Goal: Task Accomplishment & Management: Use online tool/utility

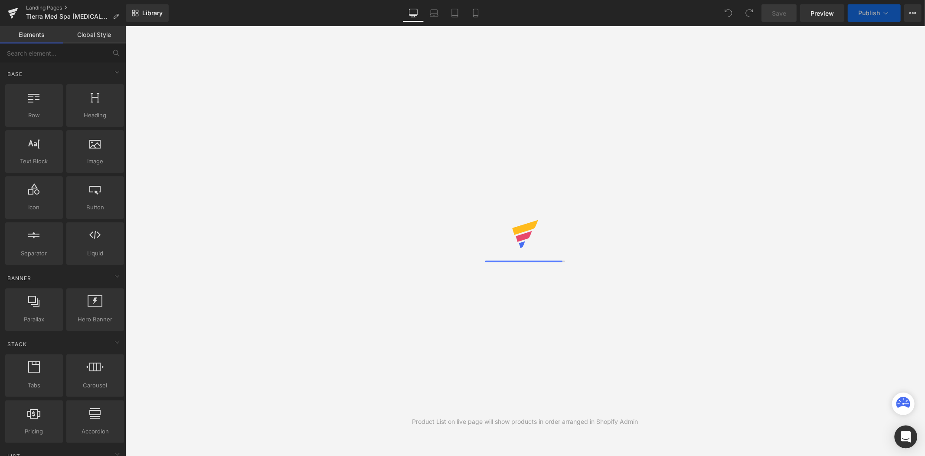
click at [902, 435] on icon "Open Intercom Messenger" at bounding box center [906, 436] width 11 height 11
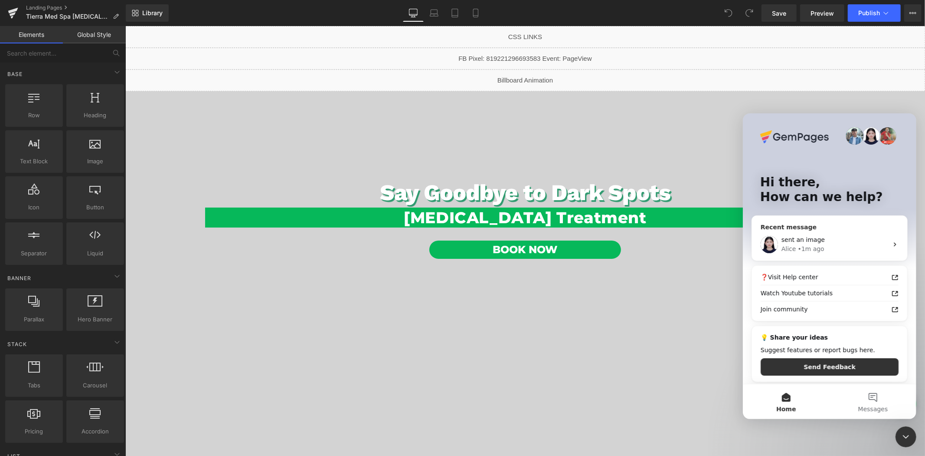
click at [828, 238] on div "sent an image" at bounding box center [834, 239] width 107 height 9
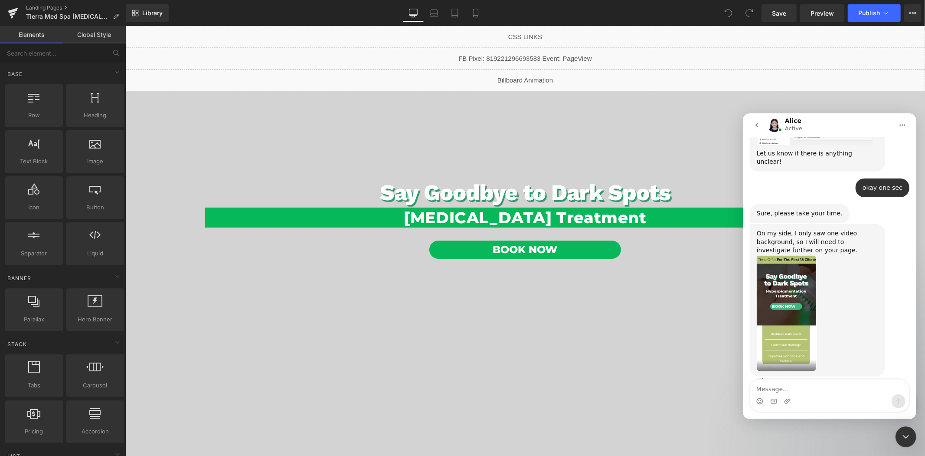
scroll to position [731, 0]
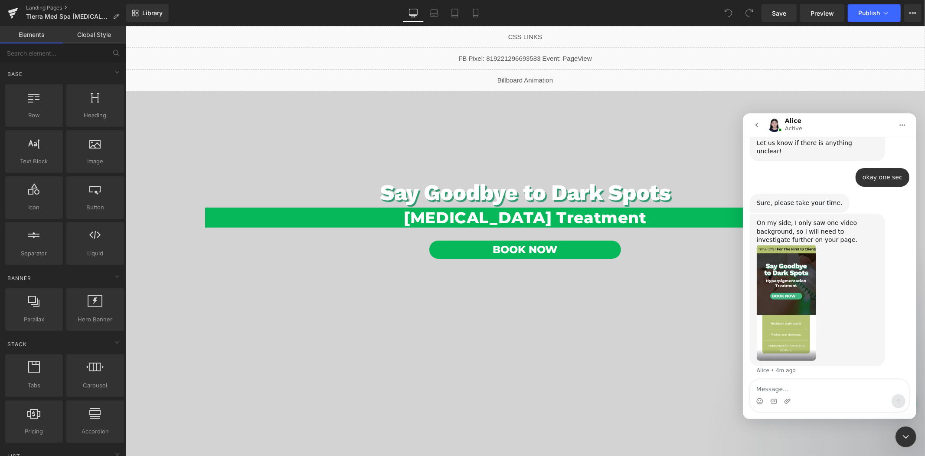
click at [473, 11] on div at bounding box center [462, 214] width 925 height 429
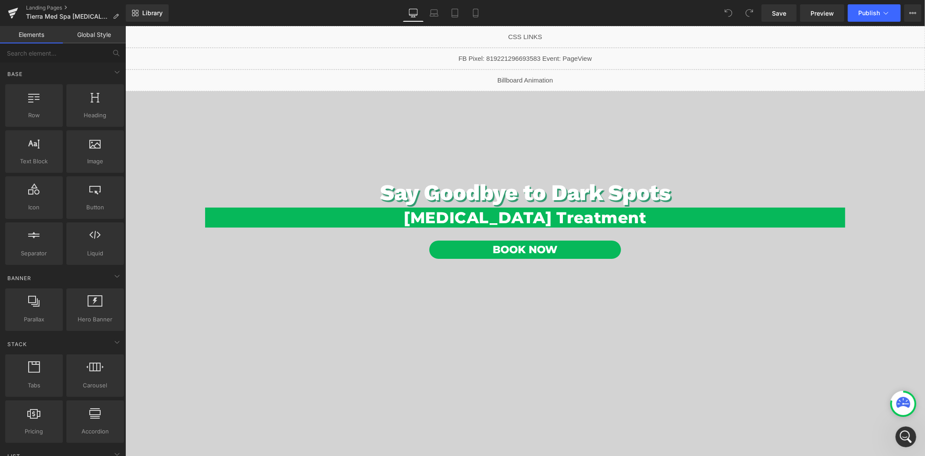
scroll to position [0, 0]
click at [473, 11] on icon at bounding box center [476, 13] width 9 height 9
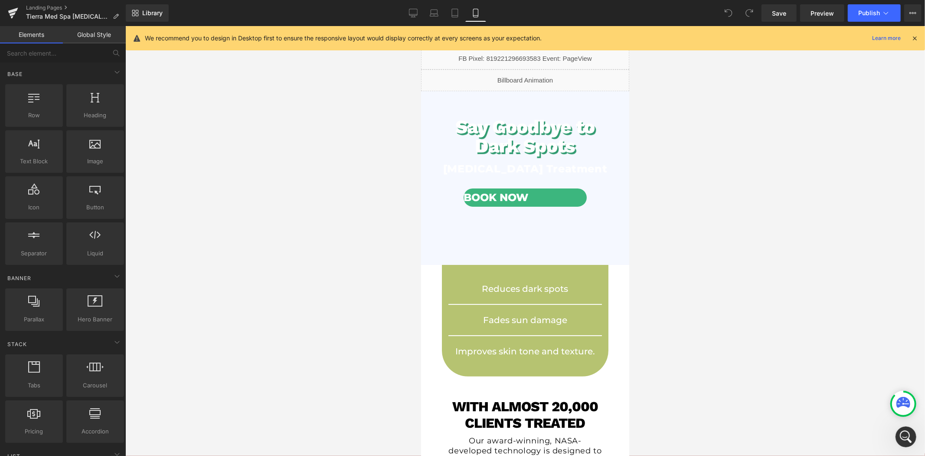
scroll to position [731, 0]
click at [513, 203] on span "Button" at bounding box center [522, 197] width 20 height 10
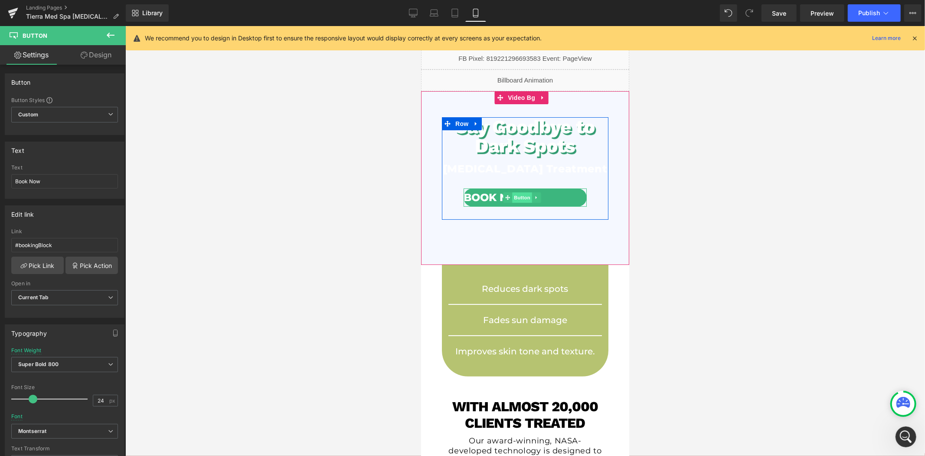
click at [515, 202] on span "Button" at bounding box center [522, 197] width 20 height 10
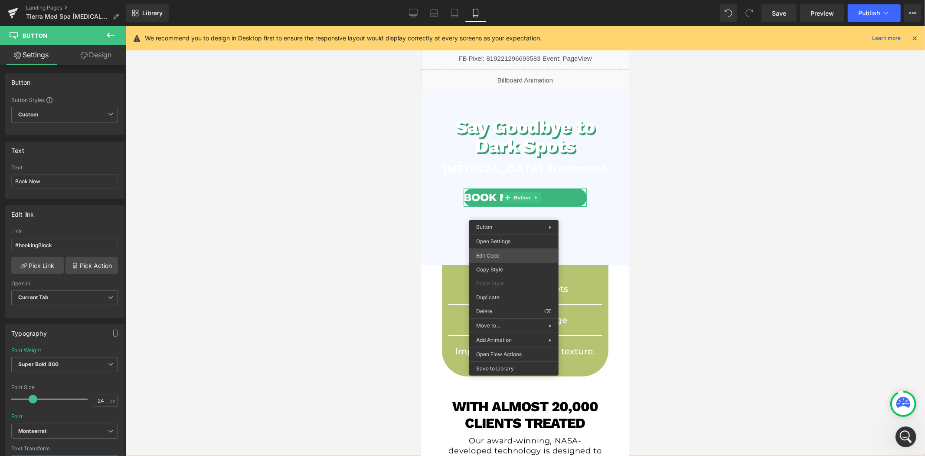
click at [495, 0] on div "Button You are previewing how the will restyle your page. You can not edit Elem…" at bounding box center [462, 0] width 925 height 0
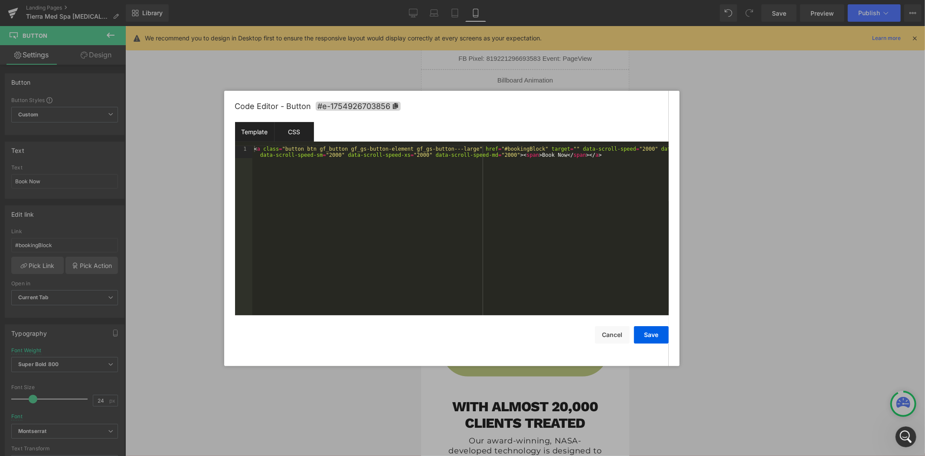
click at [304, 136] on div "CSS" at bounding box center [294, 132] width 39 height 20
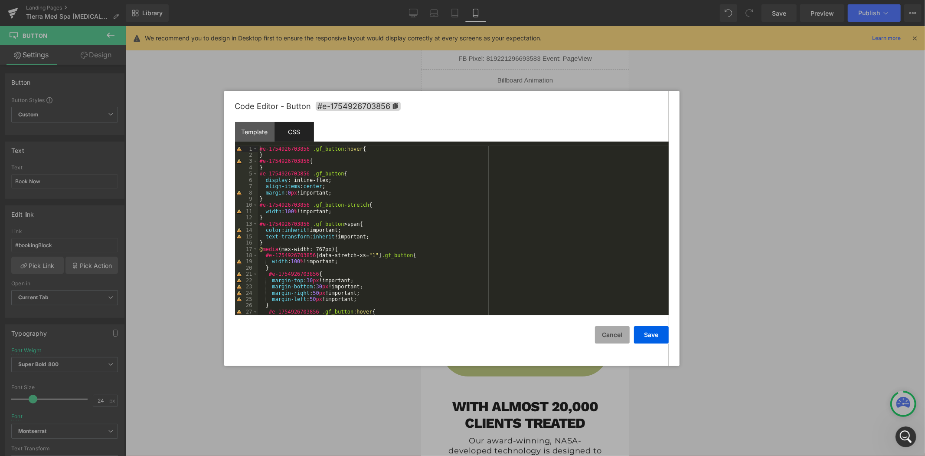
click at [608, 331] on button "Cancel" at bounding box center [612, 334] width 35 height 17
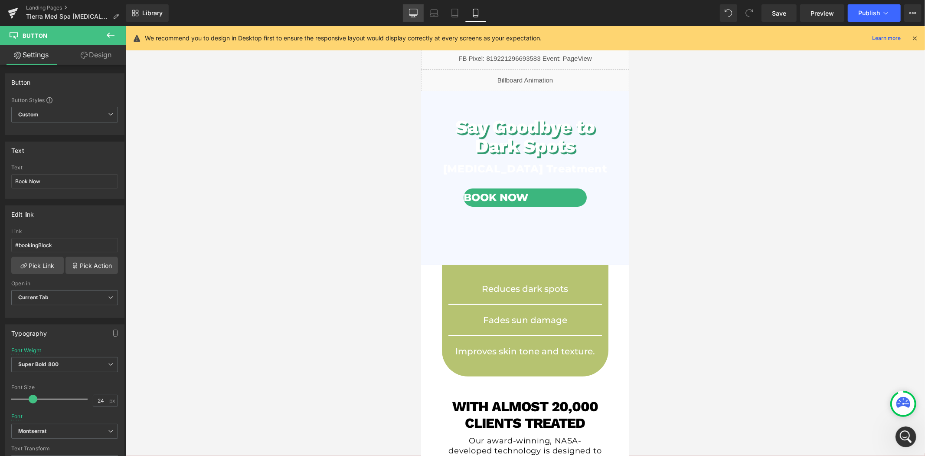
click at [413, 11] on icon at bounding box center [413, 13] width 9 height 9
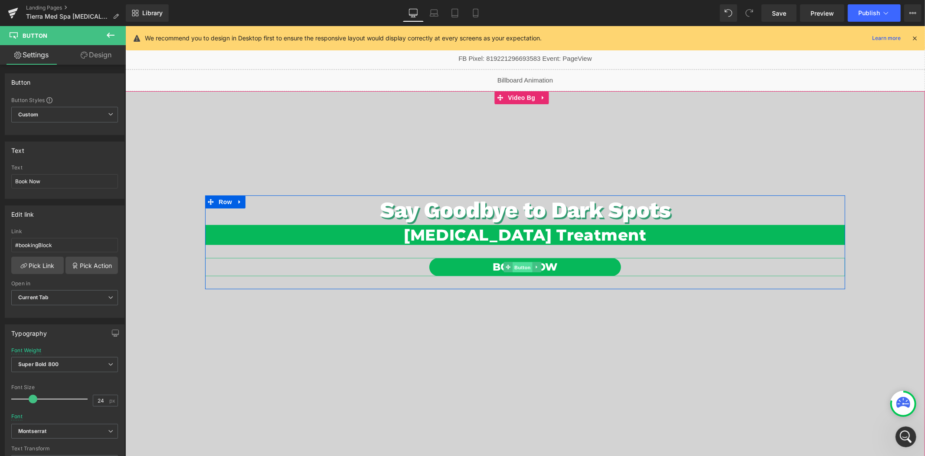
click at [520, 266] on span "Button" at bounding box center [522, 267] width 20 height 10
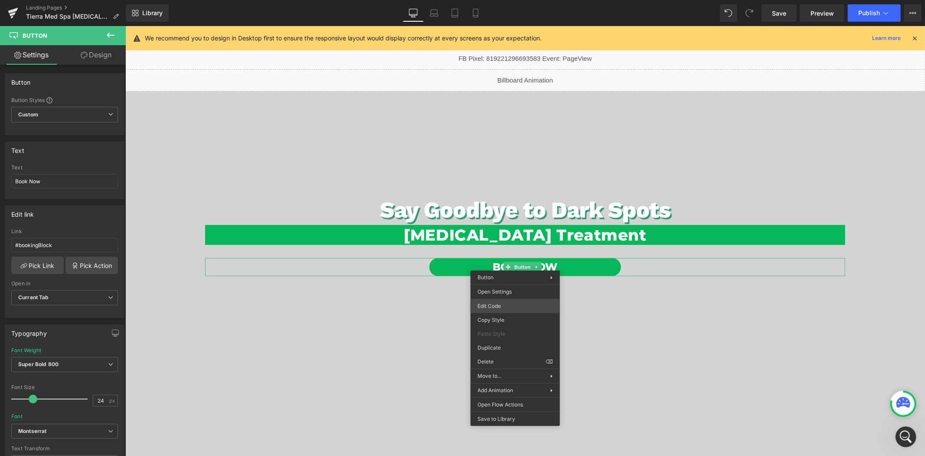
click at [499, 0] on div "Button You are previewing how the will restyle your page. You can not edit Elem…" at bounding box center [462, 0] width 925 height 0
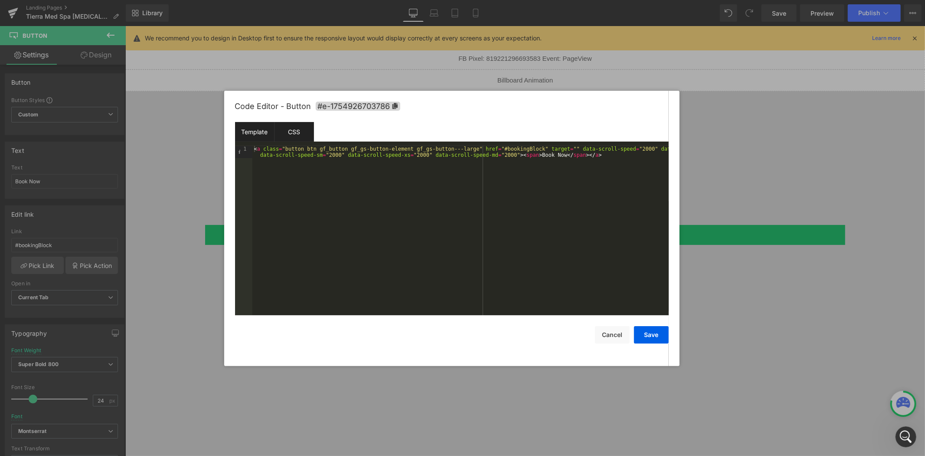
click at [313, 135] on div "CSS" at bounding box center [294, 132] width 39 height 20
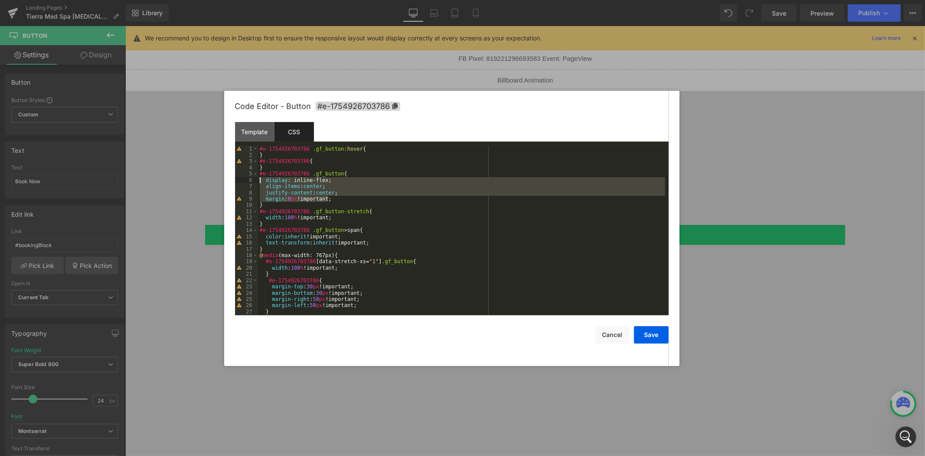
drag, startPoint x: 329, startPoint y: 197, endPoint x: 263, endPoint y: 181, distance: 67.4
click at [263, 181] on div "#e-1754926703786 .gf_button :hover { } #e-1754926703786 { } #e-1754926703786 .g…" at bounding box center [461, 237] width 407 height 182
click at [618, 330] on button "Cancel" at bounding box center [612, 334] width 35 height 17
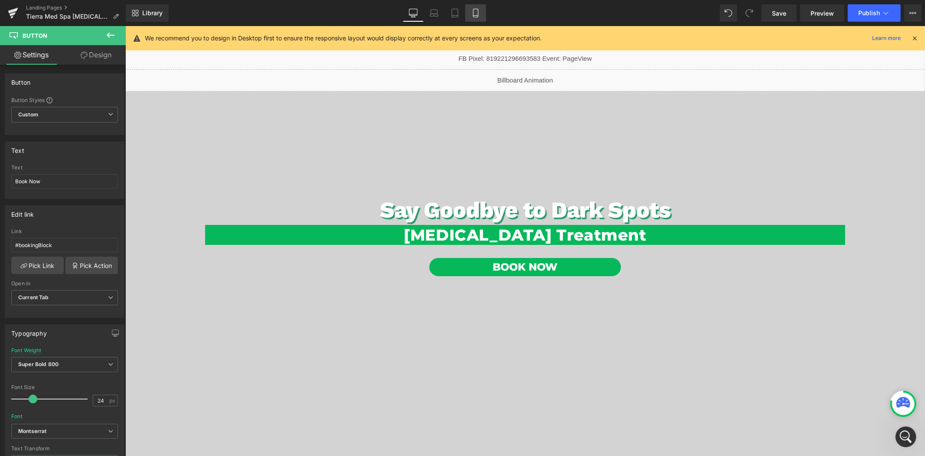
click at [480, 11] on link "Mobile" at bounding box center [475, 12] width 21 height 17
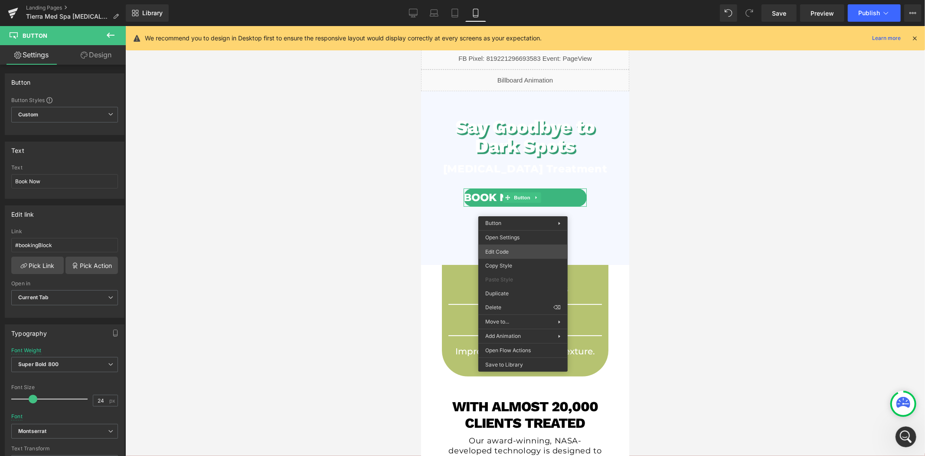
click at [514, 0] on div "Button You are previewing how the will restyle your page. You can not edit Elem…" at bounding box center [462, 0] width 925 height 0
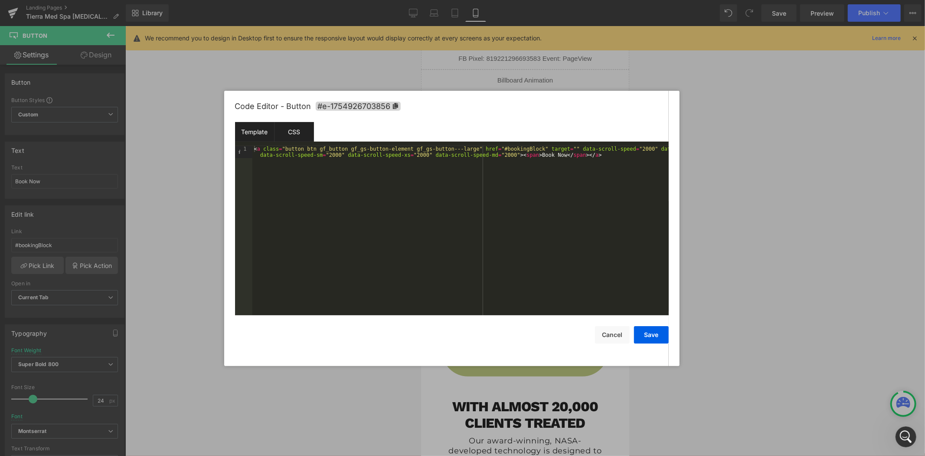
click at [306, 128] on div "CSS" at bounding box center [294, 132] width 39 height 20
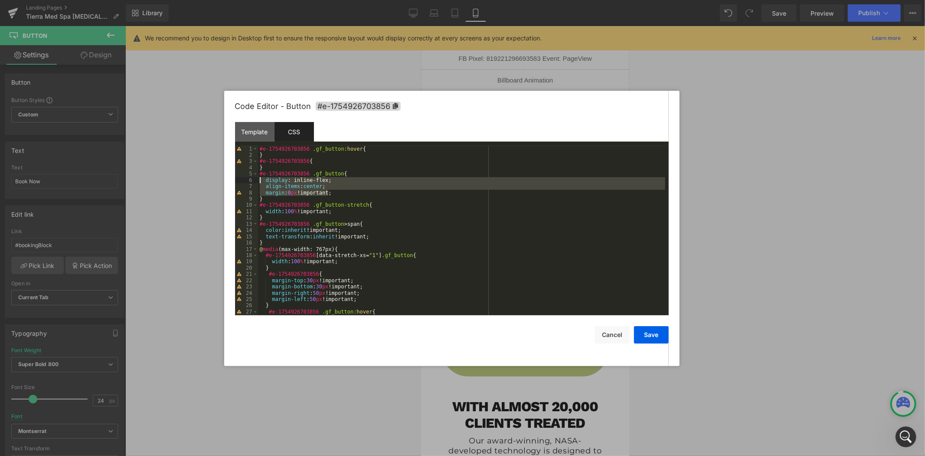
scroll to position [764, 0]
drag, startPoint x: 340, startPoint y: 193, endPoint x: 242, endPoint y: 178, distance: 98.8
click at [242, 178] on pre "1 2 3 4 5 6 7 8 9 10 11 12 13 14 15 16 17 18 19 20 21 22 23 24 25 26 27 28 #e-1…" at bounding box center [452, 230] width 434 height 169
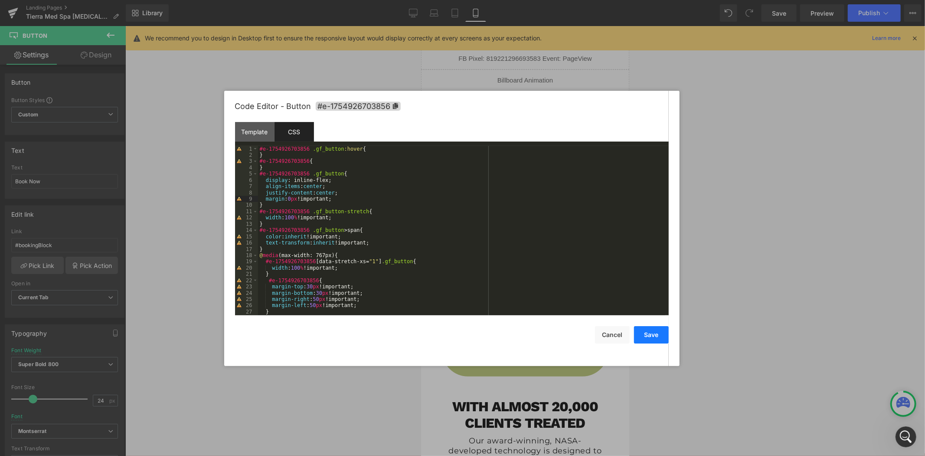
click at [658, 334] on button "Save" at bounding box center [651, 334] width 35 height 17
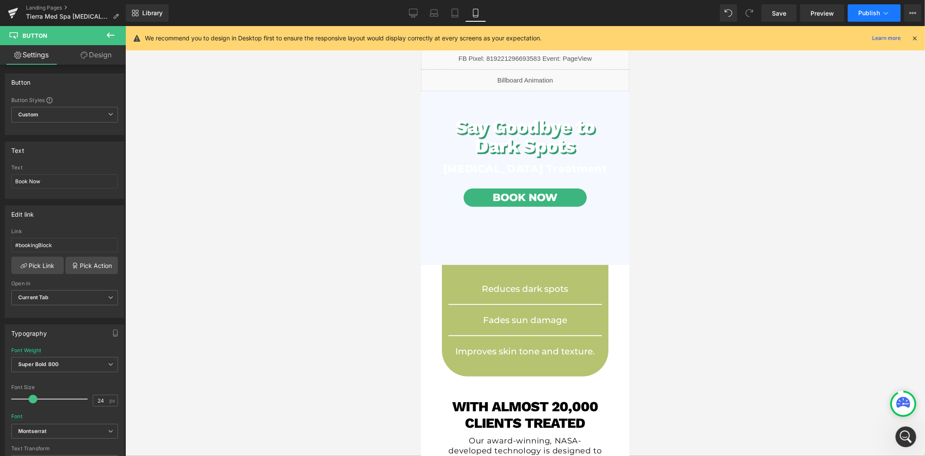
click at [862, 19] on button "Publish" at bounding box center [874, 12] width 53 height 17
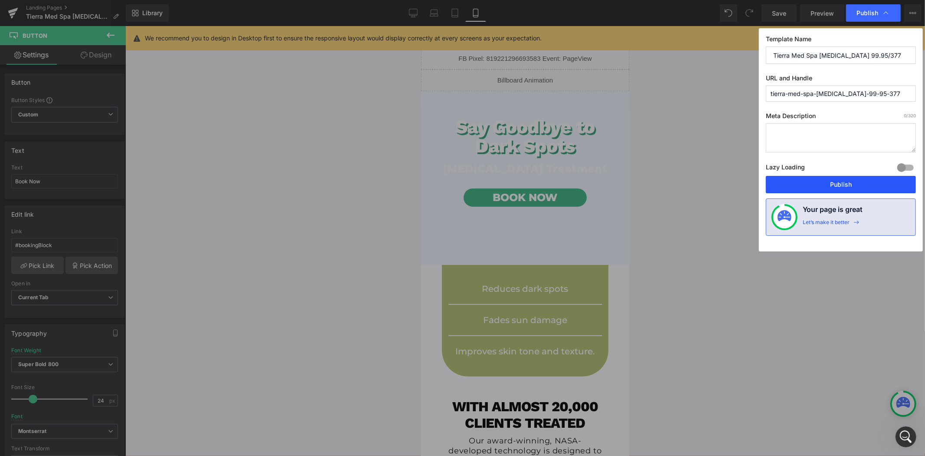
click at [842, 183] on button "Publish" at bounding box center [841, 184] width 150 height 17
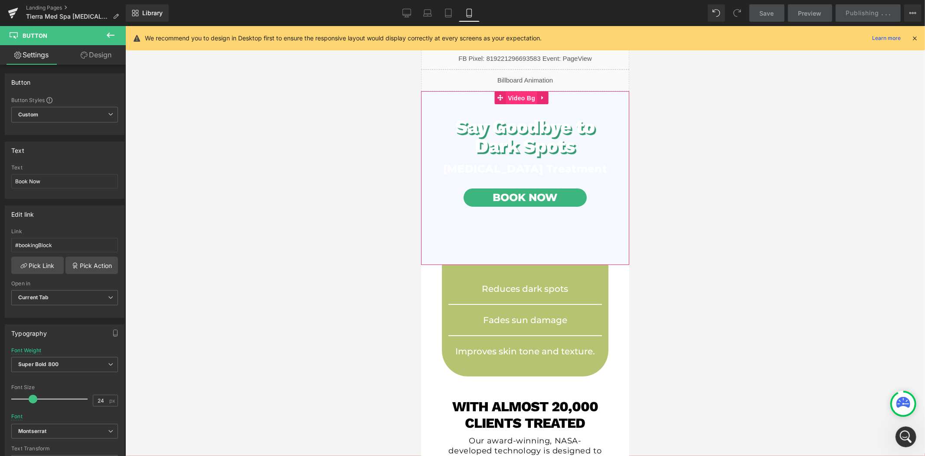
click at [524, 97] on span "Video Bg" at bounding box center [521, 97] width 32 height 13
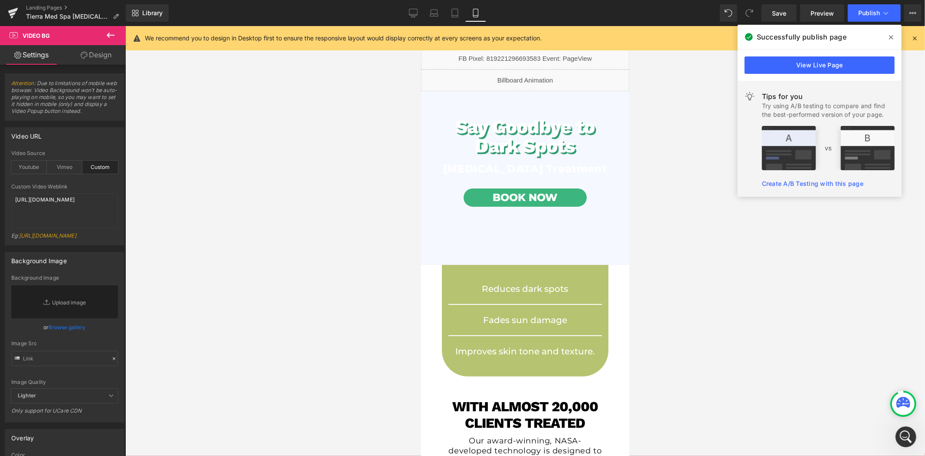
scroll to position [765, 0]
click at [909, 437] on icon "Open Intercom Messenger" at bounding box center [906, 436] width 14 height 14
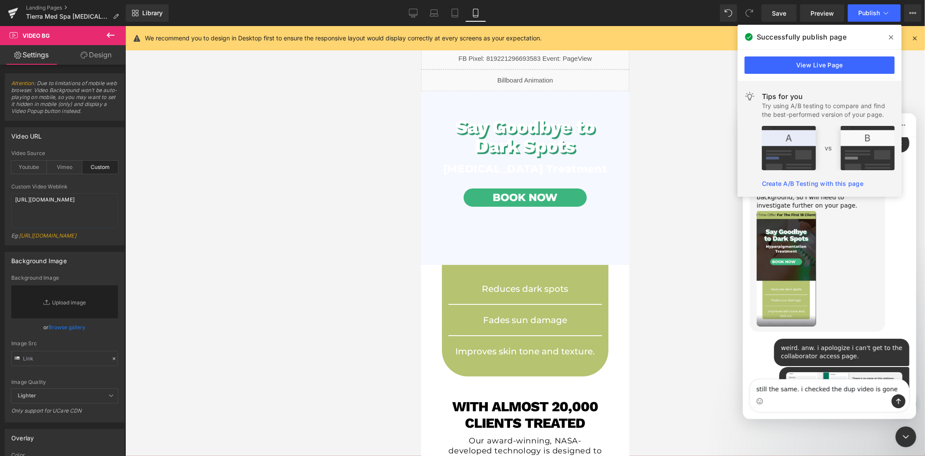
type textarea "still the same. i checked the dup video is gone tho"
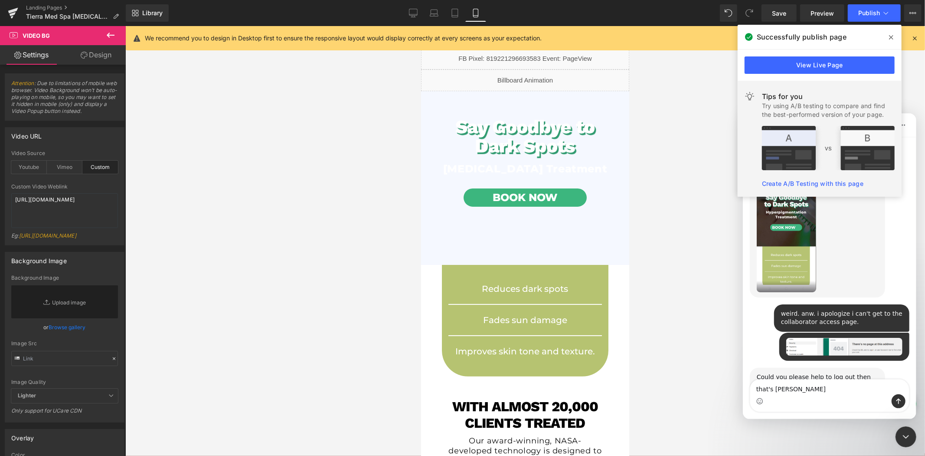
type textarea "that's weird"
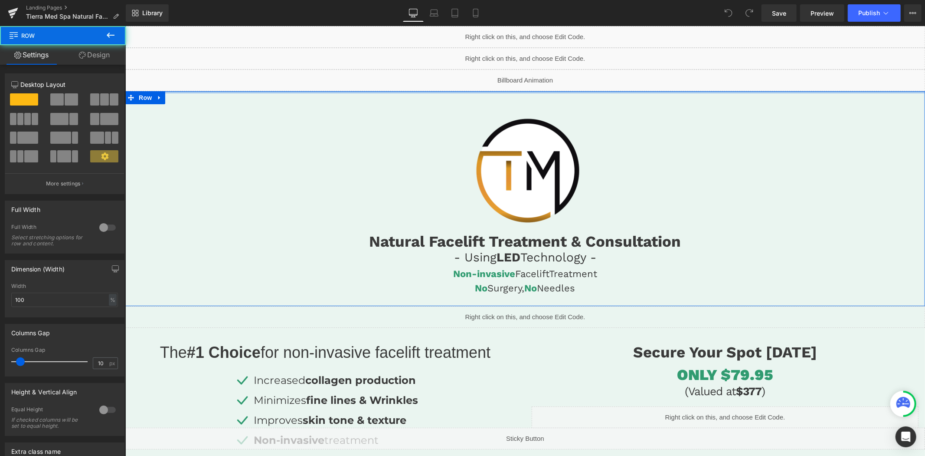
drag, startPoint x: 538, startPoint y: 98, endPoint x: 544, endPoint y: 72, distance: 27.4
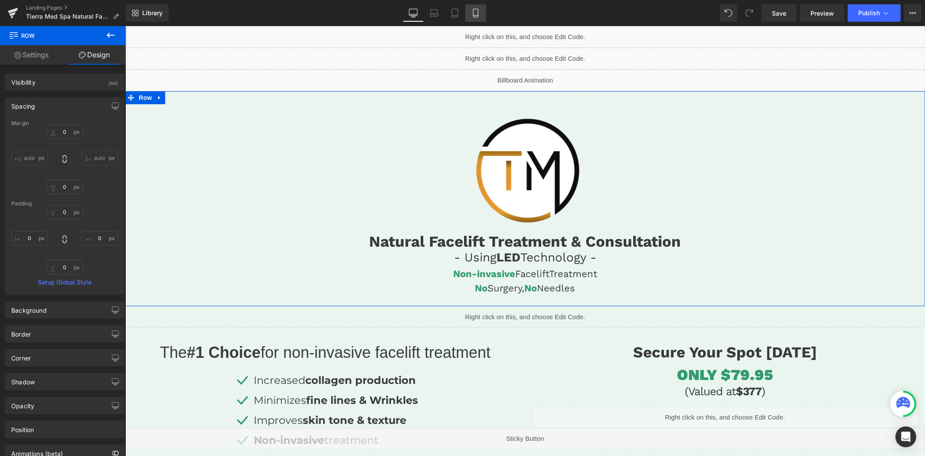
click at [473, 16] on icon at bounding box center [475, 13] width 5 height 8
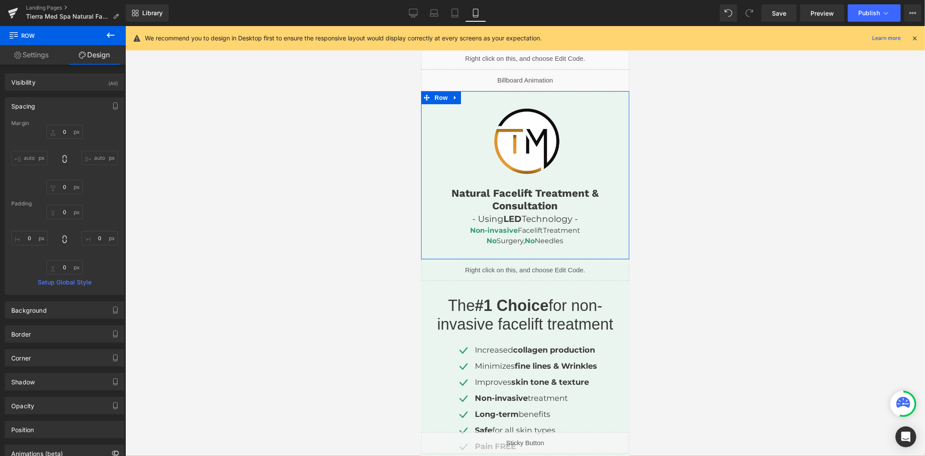
type input "0"
type input "30"
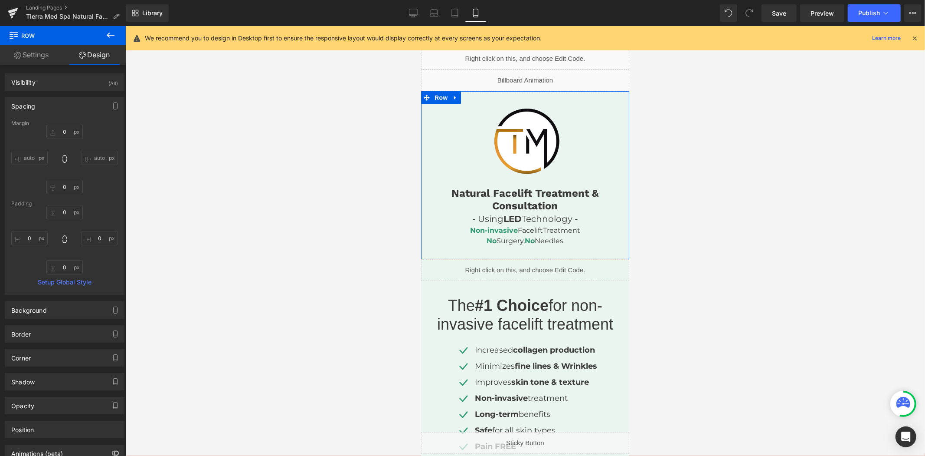
type input "0"
click at [414, 14] on icon at bounding box center [413, 13] width 9 height 9
type input "0"
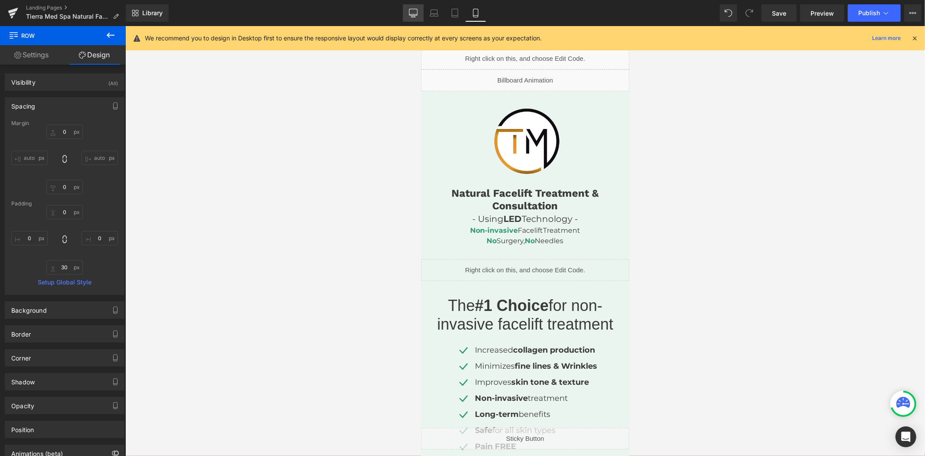
type input "0"
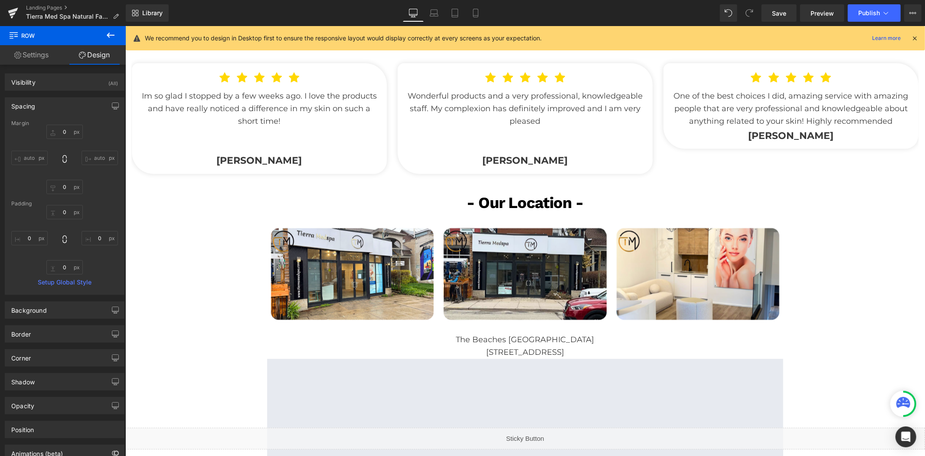
scroll to position [1639, 0]
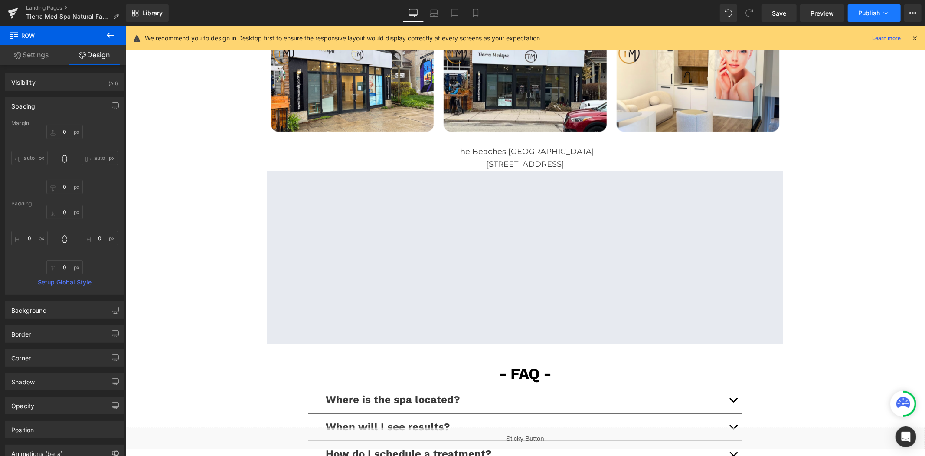
click at [866, 10] on span "Publish" at bounding box center [870, 13] width 22 height 7
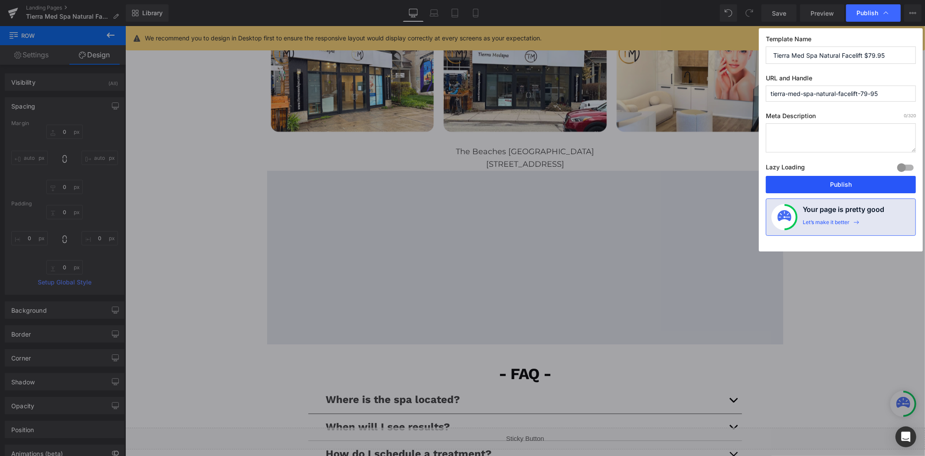
click at [830, 181] on button "Publish" at bounding box center [841, 184] width 150 height 17
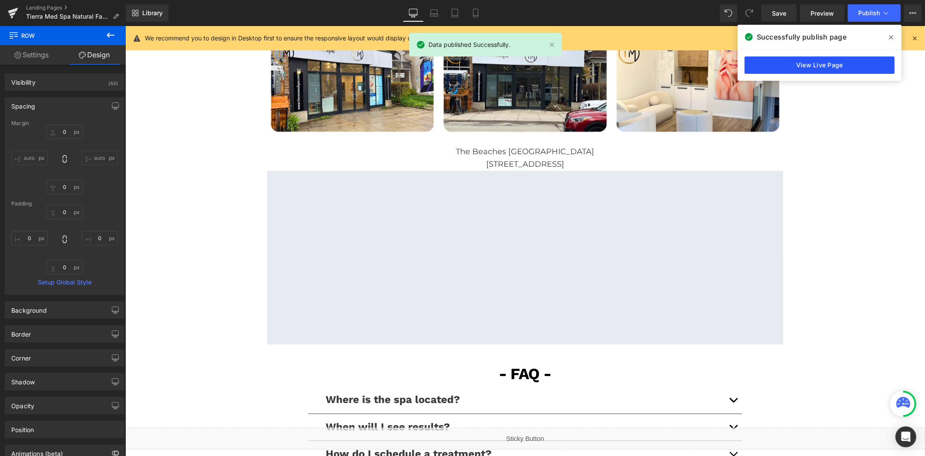
click at [760, 66] on link "View Live Page" at bounding box center [820, 64] width 150 height 17
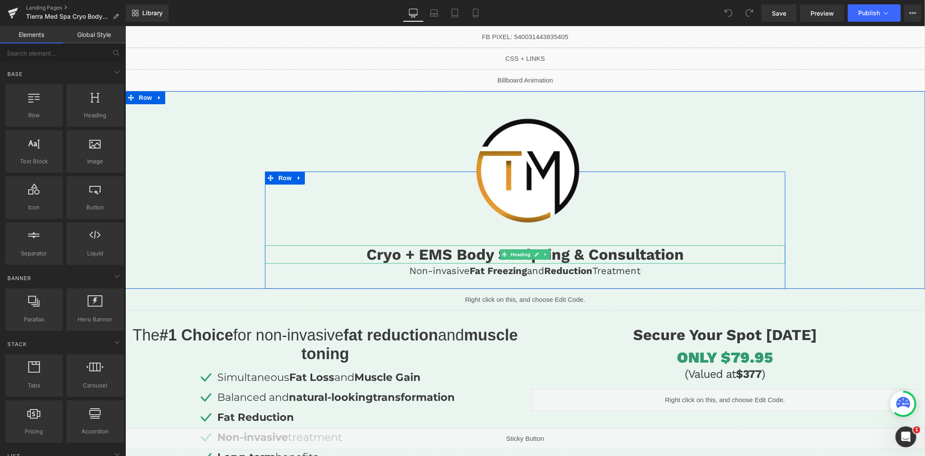
click at [463, 251] on h1 "Cryo + EMS Body Sculpting & Consultation" at bounding box center [525, 254] width 521 height 18
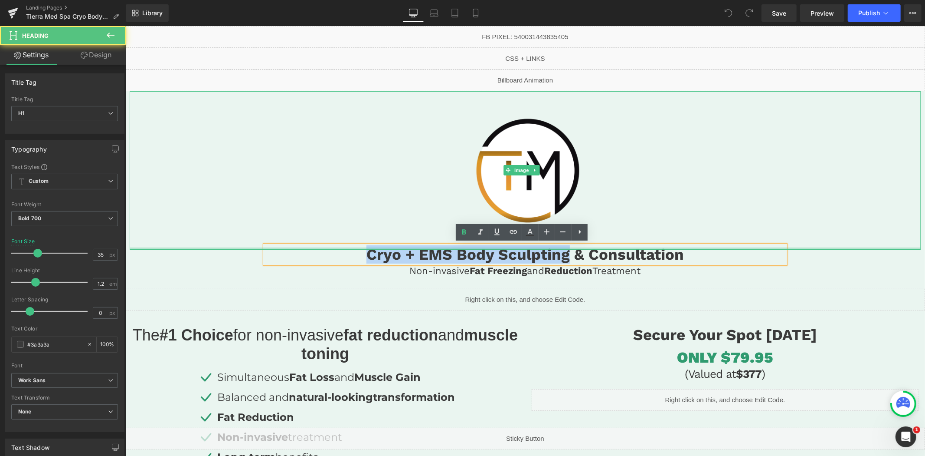
drag, startPoint x: 564, startPoint y: 252, endPoint x: 340, endPoint y: 245, distance: 224.0
click at [340, 245] on div "Image Cryo + EMS Body Sculpting & Consultation Heading Non-invasive Fat Freezin…" at bounding box center [525, 189] width 800 height 197
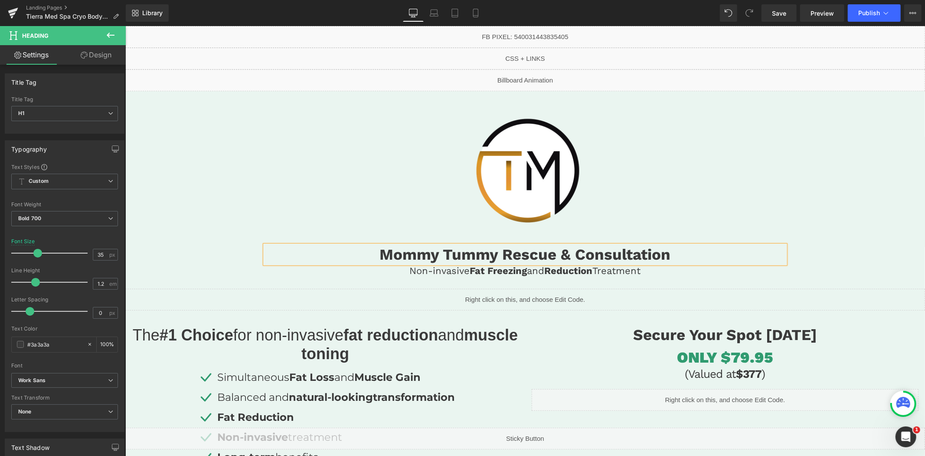
click at [846, 244] on div at bounding box center [524, 170] width 791 height 158
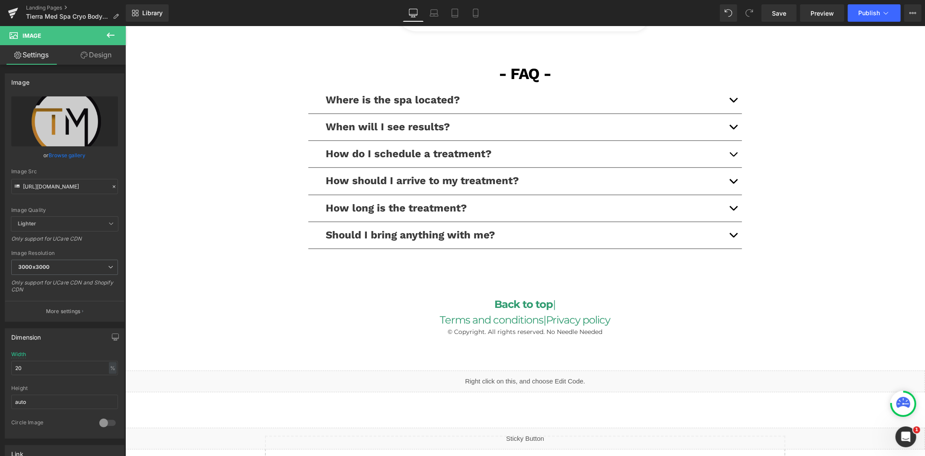
scroll to position [1968, 0]
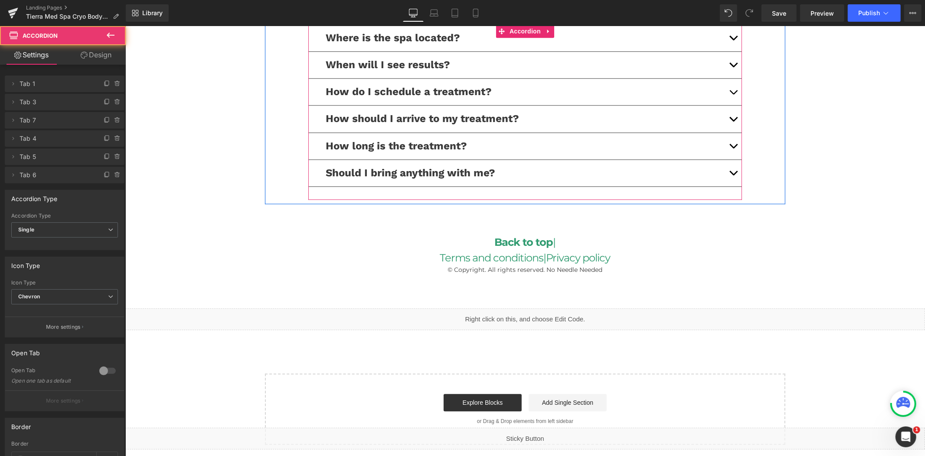
click at [731, 148] on button "button" at bounding box center [732, 145] width 17 height 26
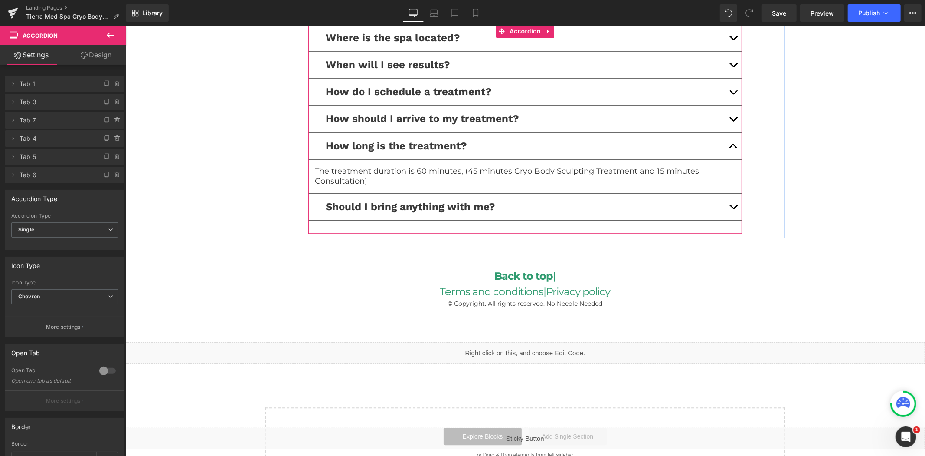
click at [566, 176] on p "The treatment duration is 60 minutes, (45 minutes Cryo Body Sculpting Treatment…" at bounding box center [525, 176] width 421 height 20
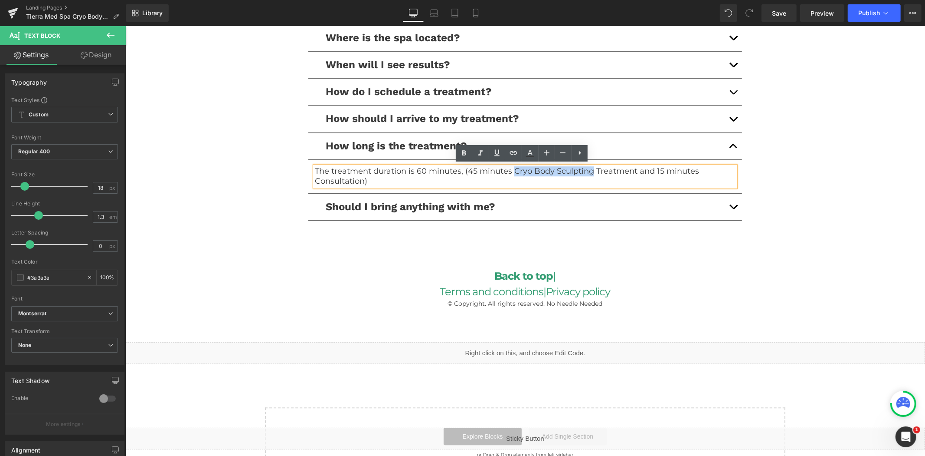
drag, startPoint x: 588, startPoint y: 171, endPoint x: 511, endPoint y: 170, distance: 77.7
click at [511, 170] on p "The treatment duration is 60 minutes, (45 minutes Cryo Body Sculpting Treatment…" at bounding box center [525, 176] width 421 height 20
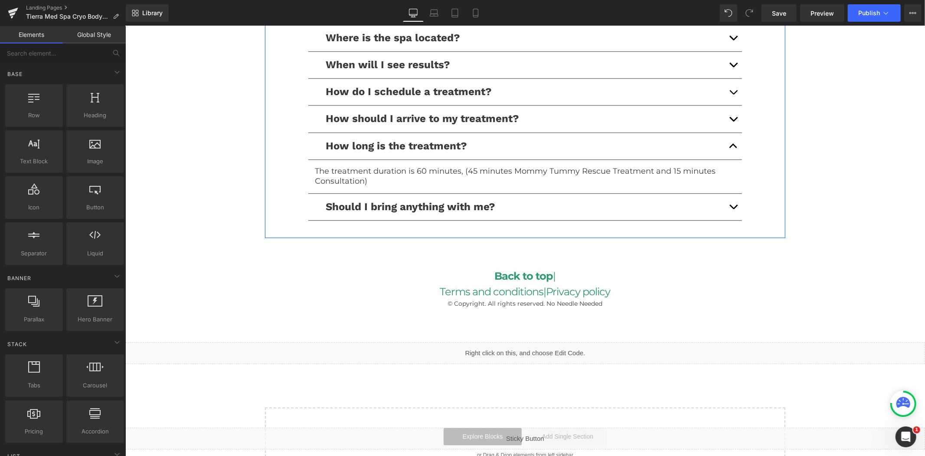
click at [729, 143] on button "button" at bounding box center [732, 145] width 17 height 26
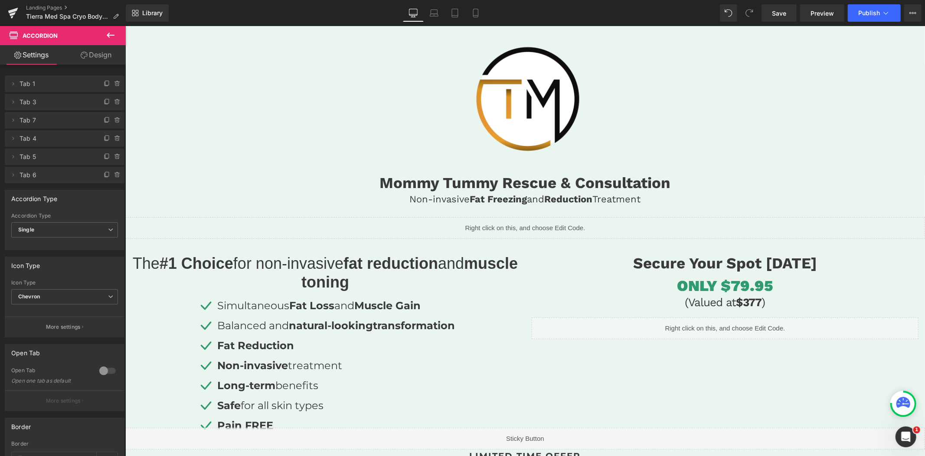
scroll to position [0, 0]
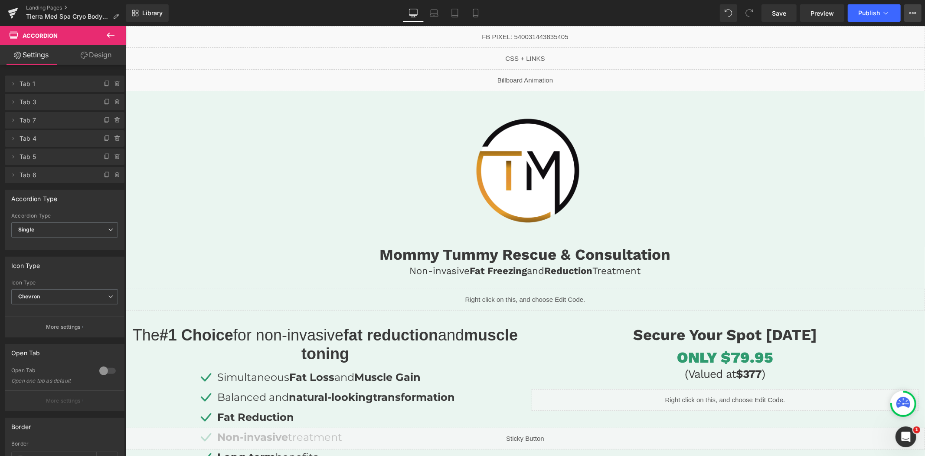
click at [912, 17] on button "View Live Page View with current Template Save Template to Library Schedule Pub…" at bounding box center [913, 12] width 17 height 17
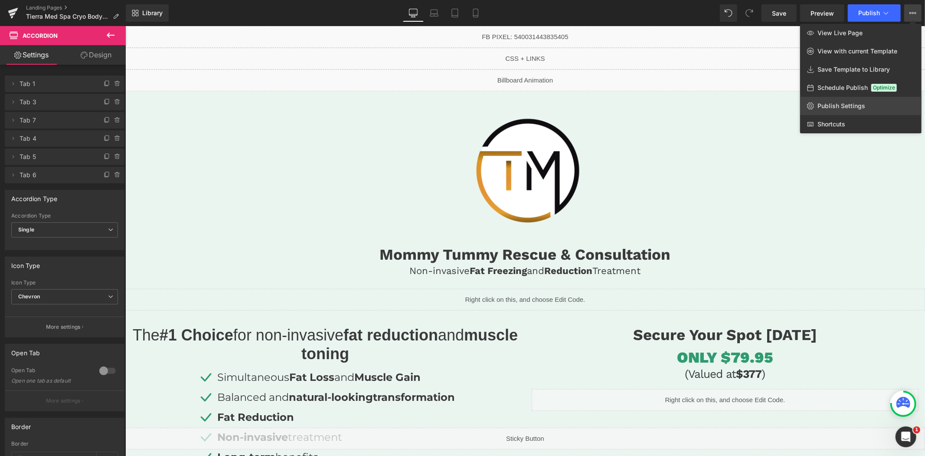
click at [843, 104] on span "Publish Settings" at bounding box center [842, 106] width 48 height 8
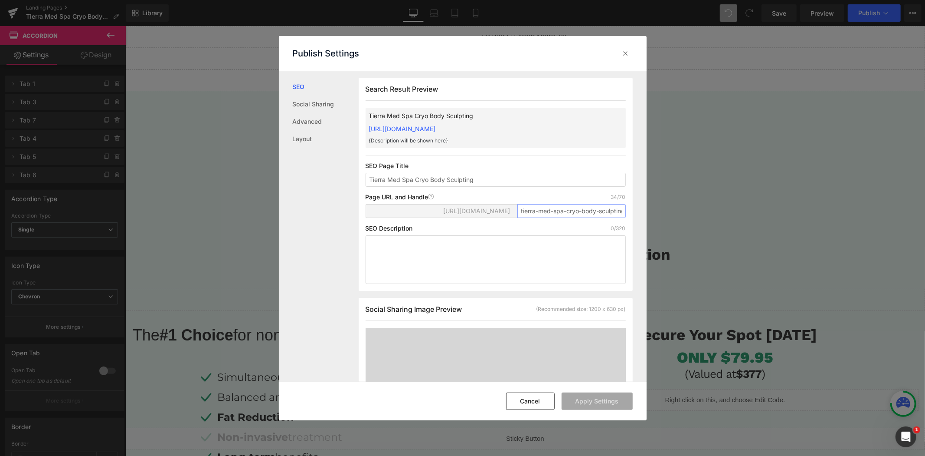
scroll to position [0, 6]
drag, startPoint x: 566, startPoint y: 220, endPoint x: 620, endPoint y: 220, distance: 53.8
click at [620, 218] on input "tierra-med-spa-cryo-body-sculpting" at bounding box center [572, 211] width 108 height 14
type input "tierra-med-spa-mommy-tummy-rescue-79"
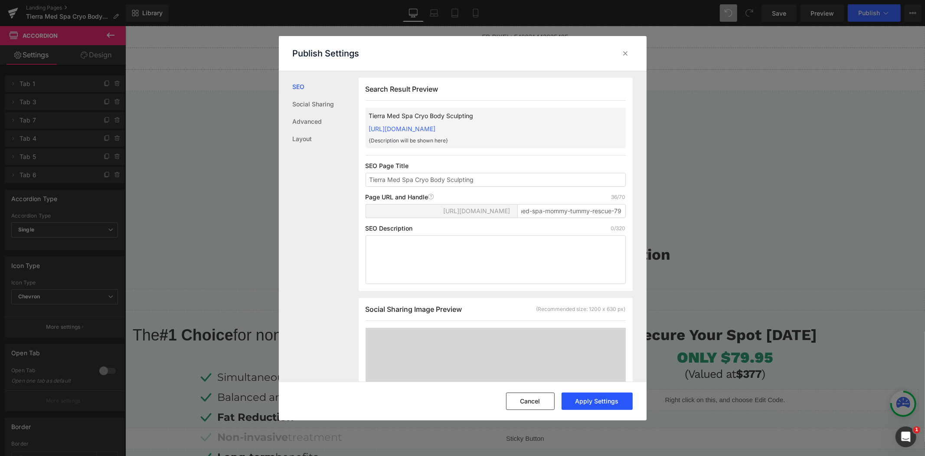
click at [599, 401] on button "Apply Settings" at bounding box center [597, 400] width 71 height 17
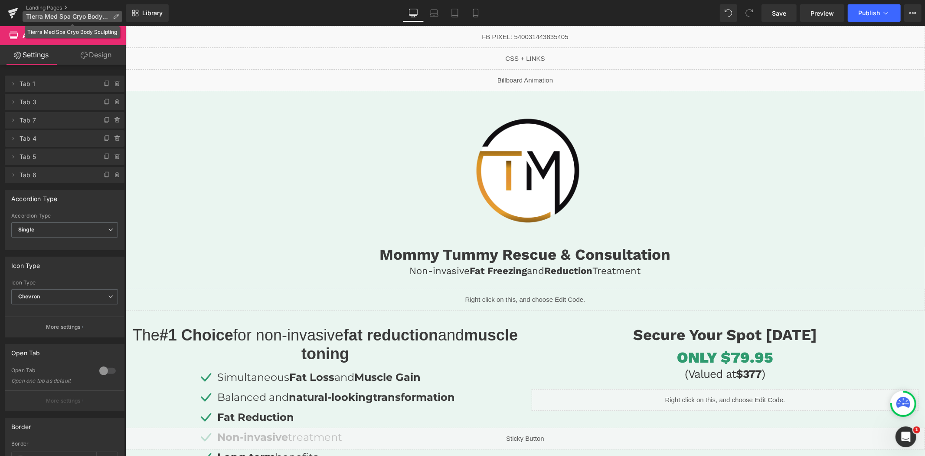
click at [118, 11] on p "Tierra Med Spa Cryo Body Sculpting" at bounding box center [73, 16] width 100 height 10
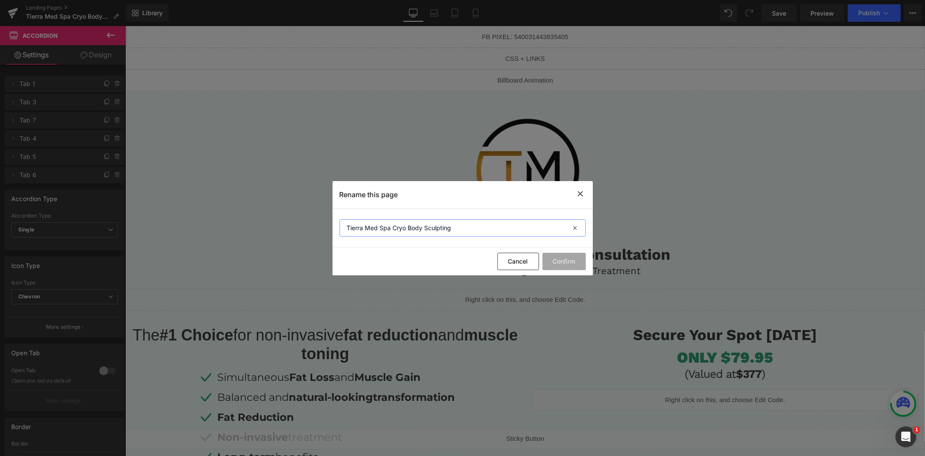
drag, startPoint x: 449, startPoint y: 230, endPoint x: 393, endPoint y: 229, distance: 55.6
click at [393, 229] on input "Tierra Med Spa Cryo Body Sculpting" at bounding box center [463, 227] width 246 height 17
type input "Tierra Med Spa Mommy Tummy"
click at [569, 260] on button "Confirm" at bounding box center [564, 260] width 43 height 17
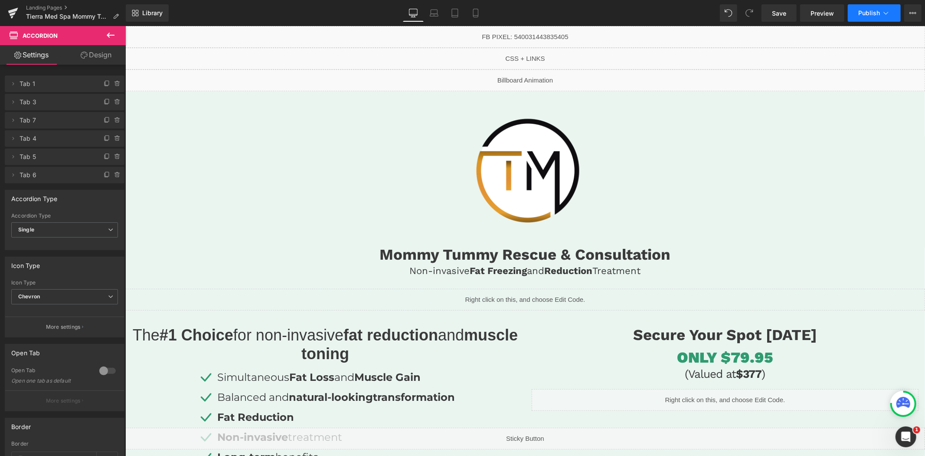
click at [875, 14] on span "Publish" at bounding box center [870, 13] width 22 height 7
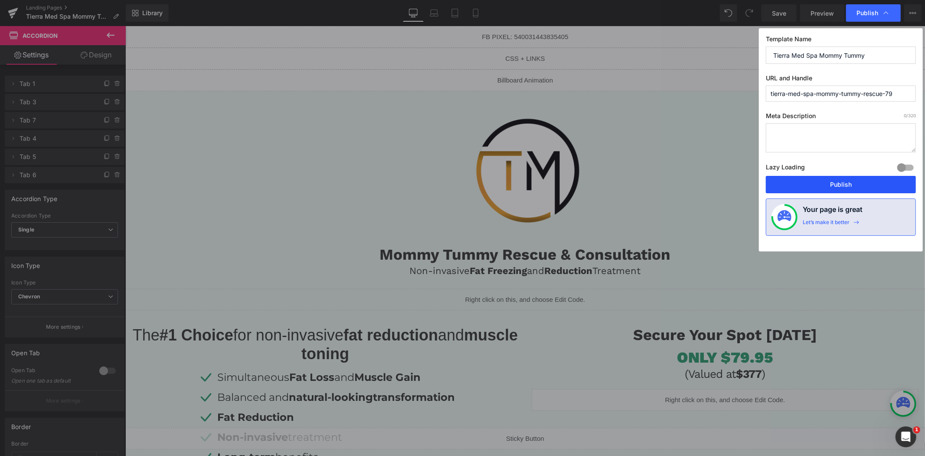
click at [837, 183] on button "Publish" at bounding box center [841, 184] width 150 height 17
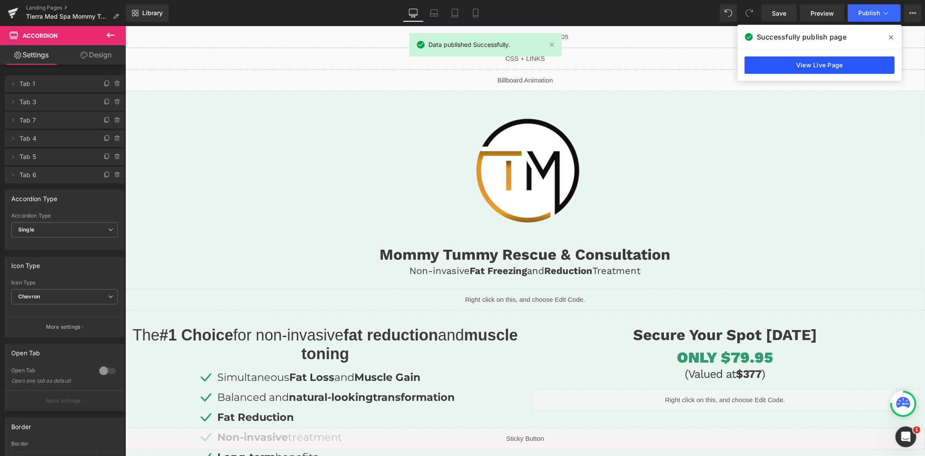
click at [815, 59] on link "View Live Page" at bounding box center [820, 64] width 150 height 17
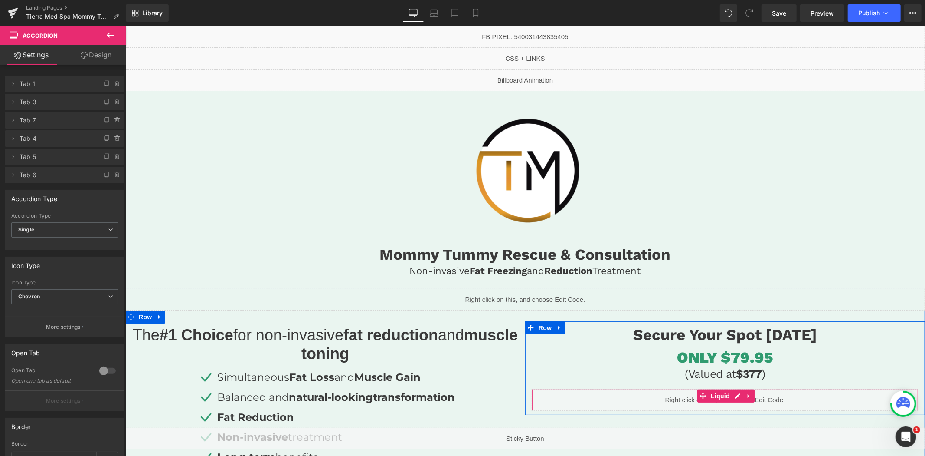
click at [735, 395] on div "Liquid" at bounding box center [724, 399] width 387 height 22
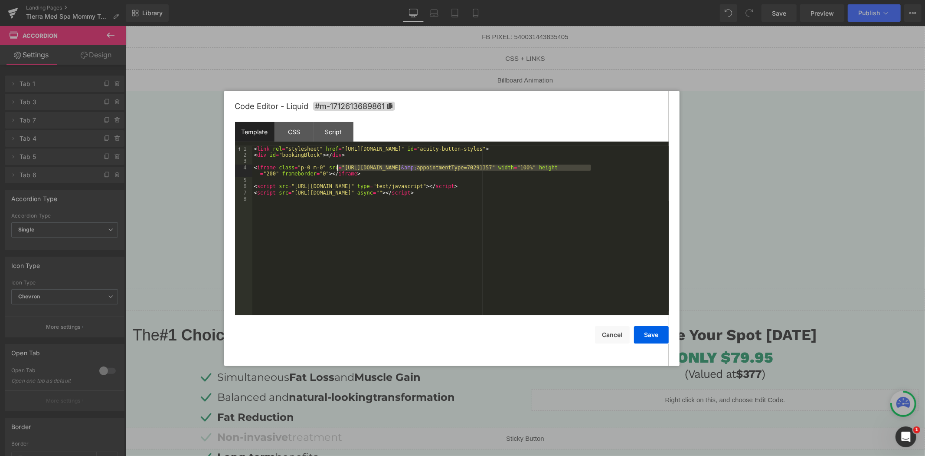
drag, startPoint x: 591, startPoint y: 167, endPoint x: 338, endPoint y: 167, distance: 253.8
click at [338, 167] on div "< link rel = "stylesheet" href = "https://embed.acuityscheduling.com/embed/butt…" at bounding box center [460, 237] width 416 height 182
click at [653, 334] on button "Save" at bounding box center [651, 334] width 35 height 17
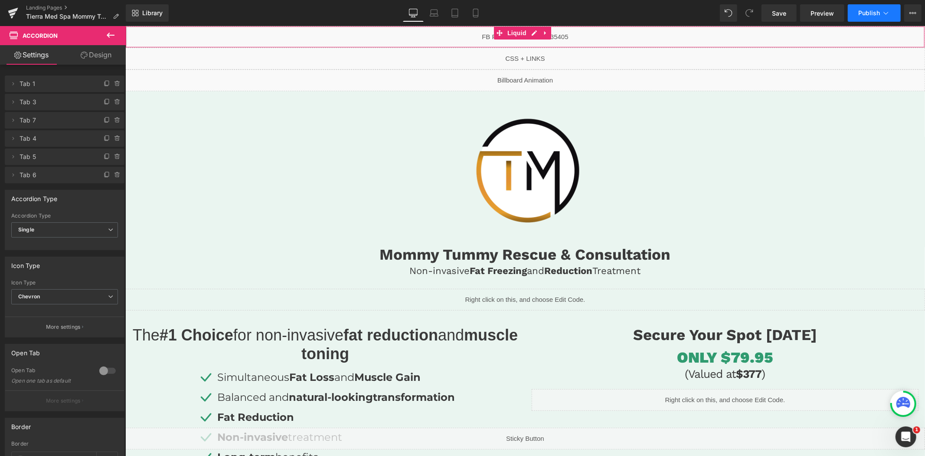
click at [859, 19] on button "Publish" at bounding box center [874, 12] width 53 height 17
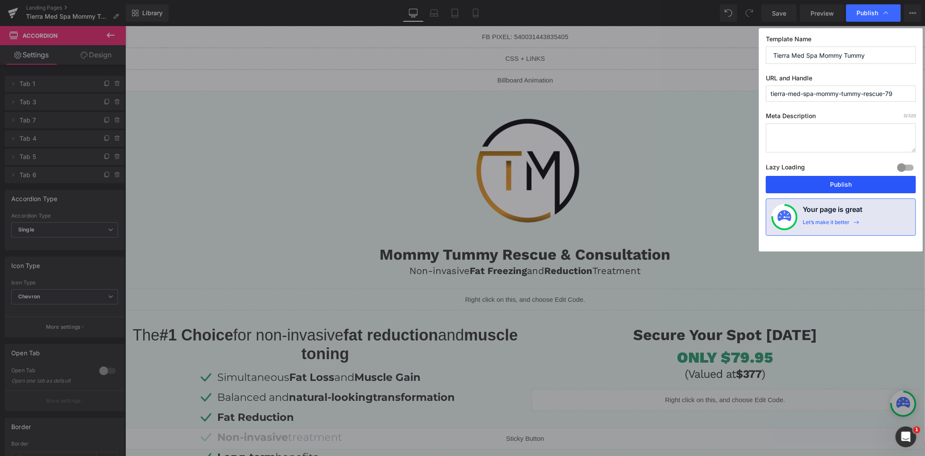
click at [820, 185] on button "Publish" at bounding box center [841, 184] width 150 height 17
